Goal: Transaction & Acquisition: Purchase product/service

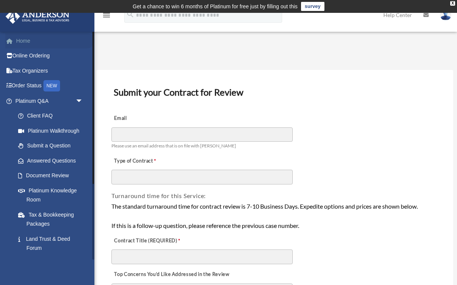
click at [18, 43] on link "Home" at bounding box center [49, 40] width 89 height 15
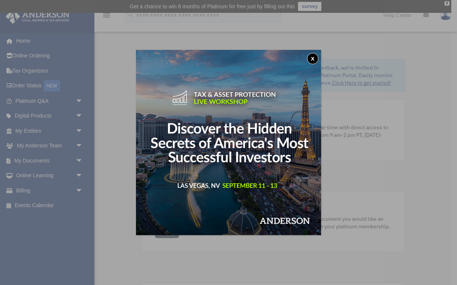
click at [310, 57] on button "x" at bounding box center [312, 58] width 11 height 11
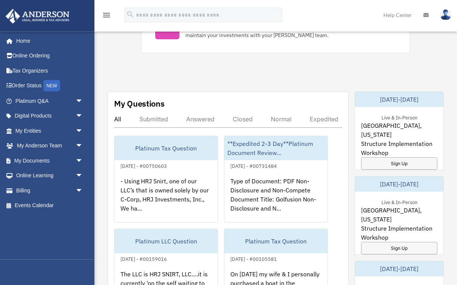
scroll to position [382, 0]
click at [23, 187] on link "Billing arrow_drop_down" at bounding box center [49, 190] width 89 height 15
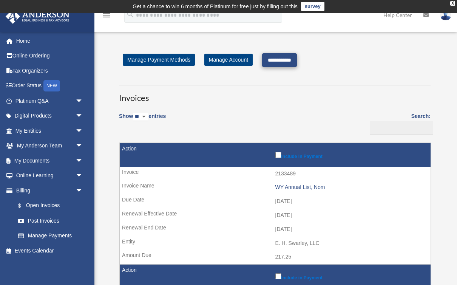
click at [285, 59] on input "**********" at bounding box center [279, 60] width 35 height 14
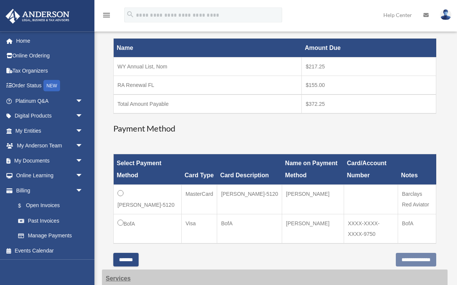
scroll to position [125, 0]
click at [396, 257] on input "**********" at bounding box center [416, 259] width 40 height 14
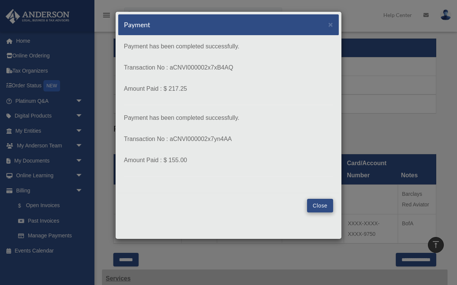
click at [319, 206] on button "Close" at bounding box center [320, 206] width 26 height 14
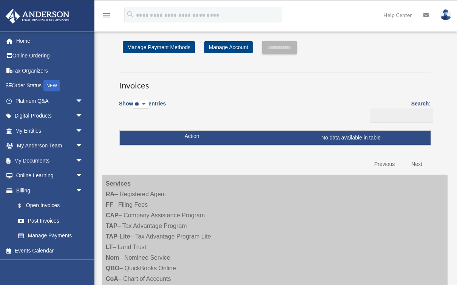
scroll to position [12, 0]
click at [443, 14] on img at bounding box center [445, 14] width 11 height 11
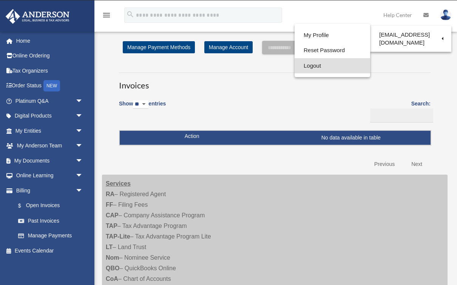
click at [312, 64] on link "Logout" at bounding box center [331, 65] width 75 height 15
